Goal: Task Accomplishment & Management: Manage account settings

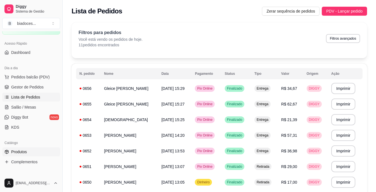
click at [22, 154] on span "Produtos" at bounding box center [19, 152] width 16 height 6
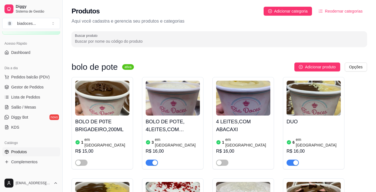
click at [192, 139] on div "3 em [GEOGRAPHIC_DATA]" at bounding box center [173, 142] width 54 height 11
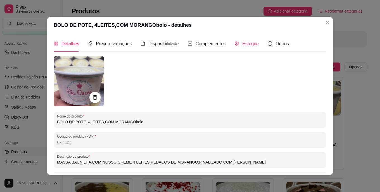
click at [244, 47] on div "Estoque" at bounding box center [247, 43] width 24 height 7
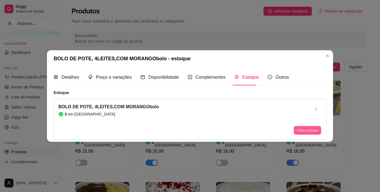
click at [313, 129] on button "Editar estoque" at bounding box center [307, 130] width 27 height 9
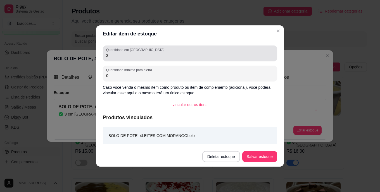
click at [200, 51] on div "3" at bounding box center [190, 53] width 168 height 11
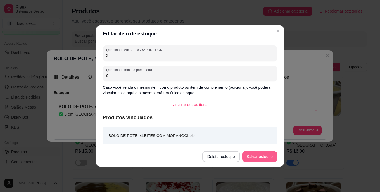
type input "2"
click at [263, 160] on button "Salvar estoque" at bounding box center [260, 157] width 34 height 11
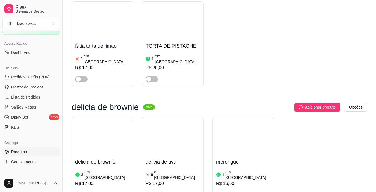
scroll to position [873, 0]
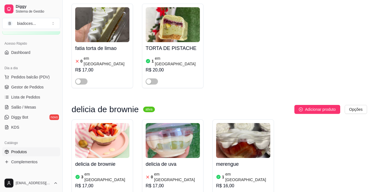
click at [126, 123] on img at bounding box center [102, 140] width 54 height 35
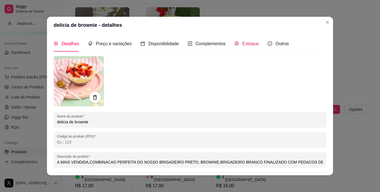
click at [236, 47] on div "Estoque" at bounding box center [247, 43] width 24 height 7
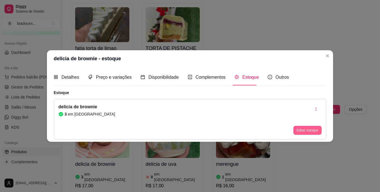
click at [302, 133] on button "Editar estoque" at bounding box center [308, 130] width 28 height 9
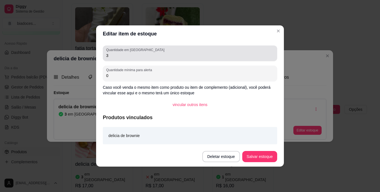
click at [215, 49] on div "3" at bounding box center [190, 53] width 168 height 11
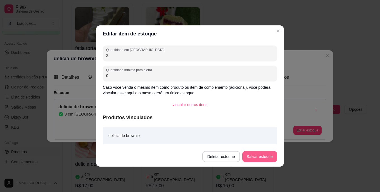
type input "2"
click at [263, 158] on button "Salvar estoque" at bounding box center [260, 157] width 34 height 11
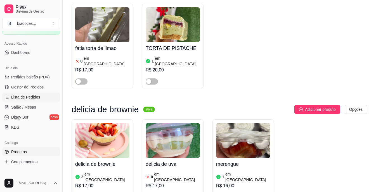
click at [27, 95] on span "Lista de Pedidos" at bounding box center [25, 98] width 29 height 6
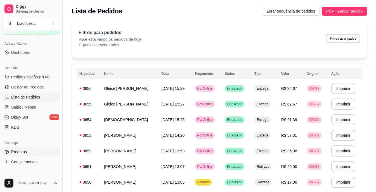
click at [22, 148] on link "Produtos" at bounding box center [31, 152] width 58 height 9
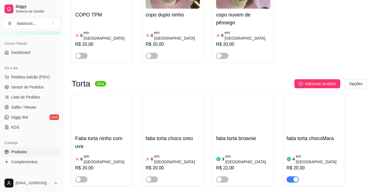
scroll to position [1824, 0]
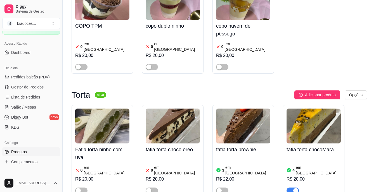
click at [294, 146] on h4 "fatia torta chocoMara" at bounding box center [314, 150] width 54 height 8
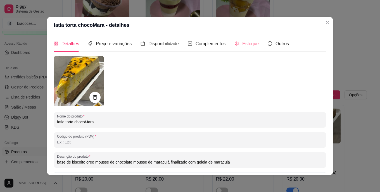
click at [247, 40] on div "Estoque" at bounding box center [247, 44] width 24 height 16
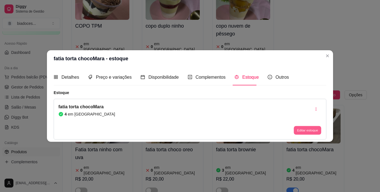
click at [302, 128] on button "Editar estoque" at bounding box center [307, 130] width 27 height 9
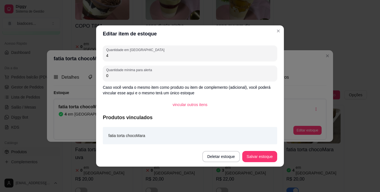
click at [190, 58] on input "4" at bounding box center [190, 56] width 168 height 6
type input "2"
click at [263, 154] on button "Salvar estoque" at bounding box center [260, 157] width 34 height 11
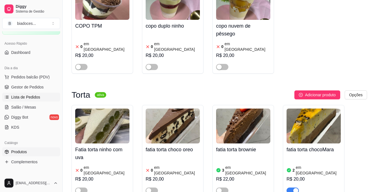
click at [36, 95] on span "Lista de Pedidos" at bounding box center [25, 98] width 29 height 6
